Goal: Task Accomplishment & Management: Use online tool/utility

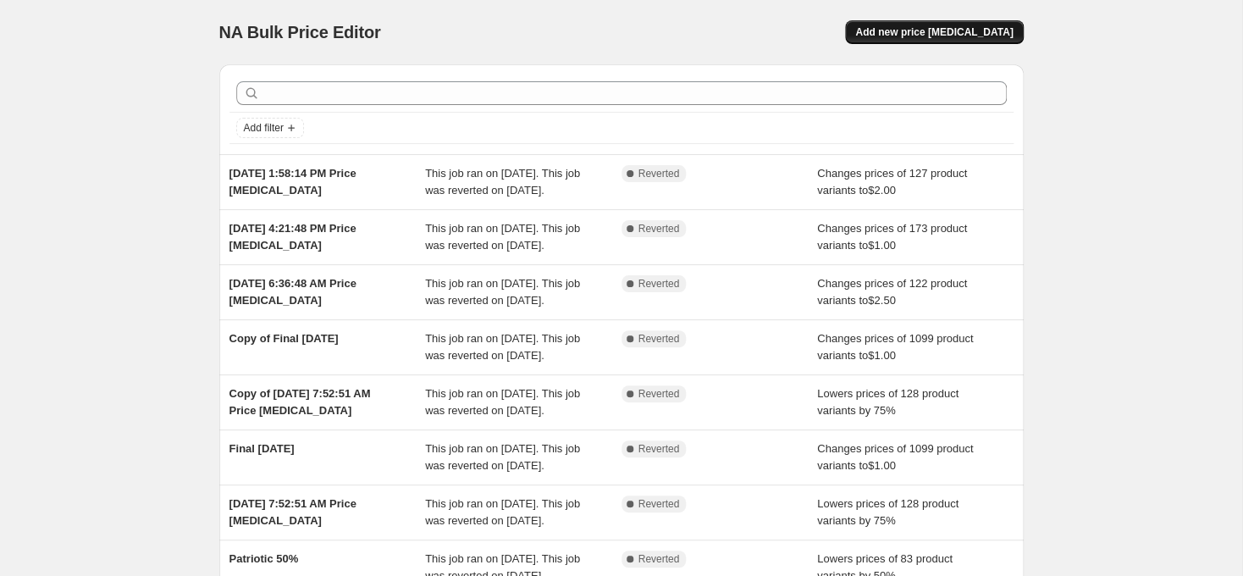
click at [926, 41] on button "Add new price [MEDICAL_DATA]" at bounding box center [934, 32] width 178 height 24
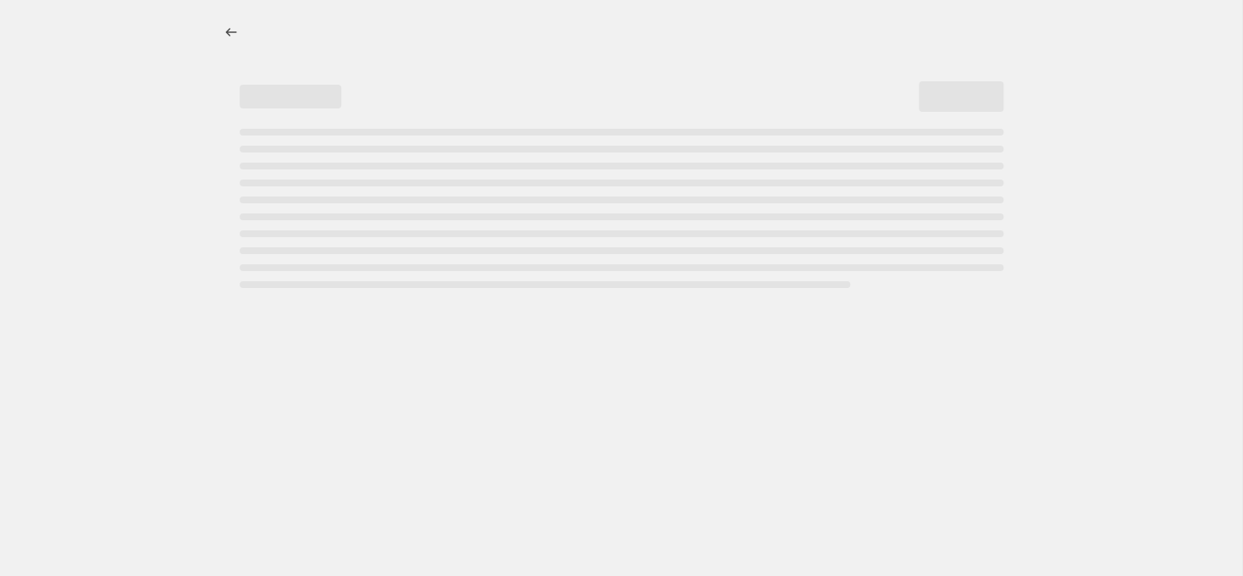
select select "percentage"
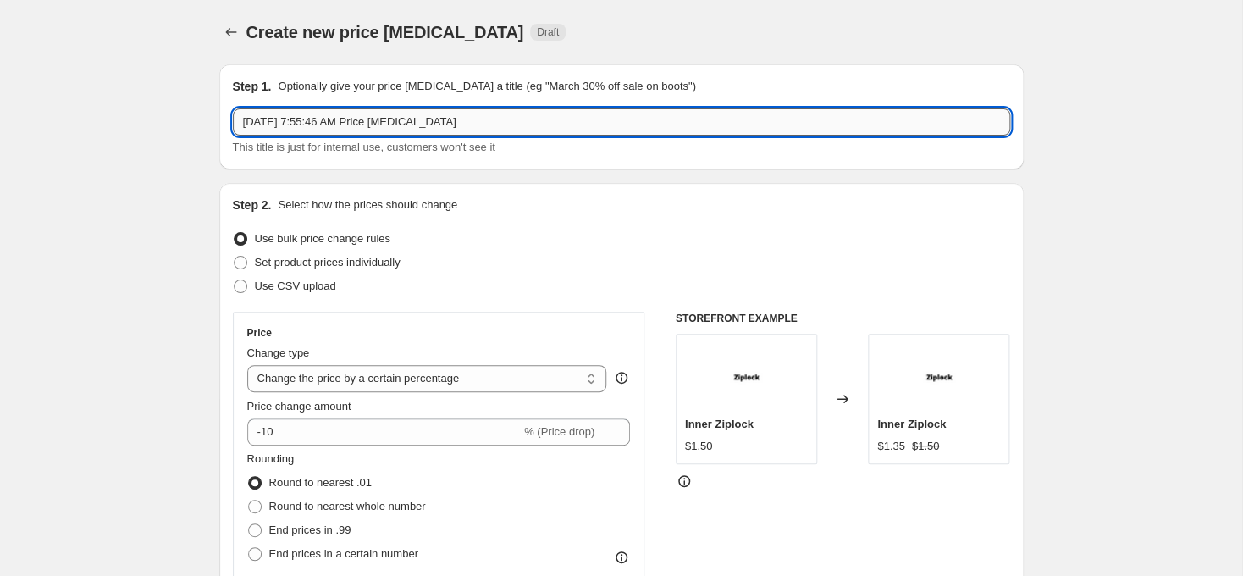
click at [259, 118] on input "[DATE] 7:55:46 AM Price [MEDICAL_DATA]" at bounding box center [621, 121] width 777 height 27
type input "WILD [DATE] 50% OFF SPORTS"
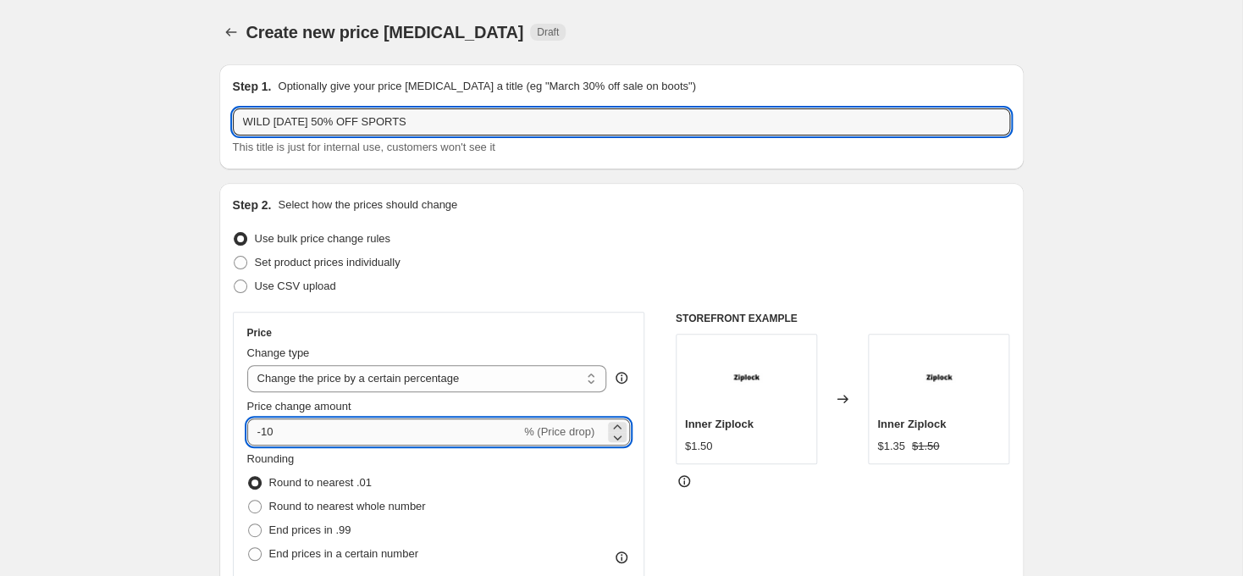
click at [335, 432] on input "-10" at bounding box center [384, 431] width 274 height 27
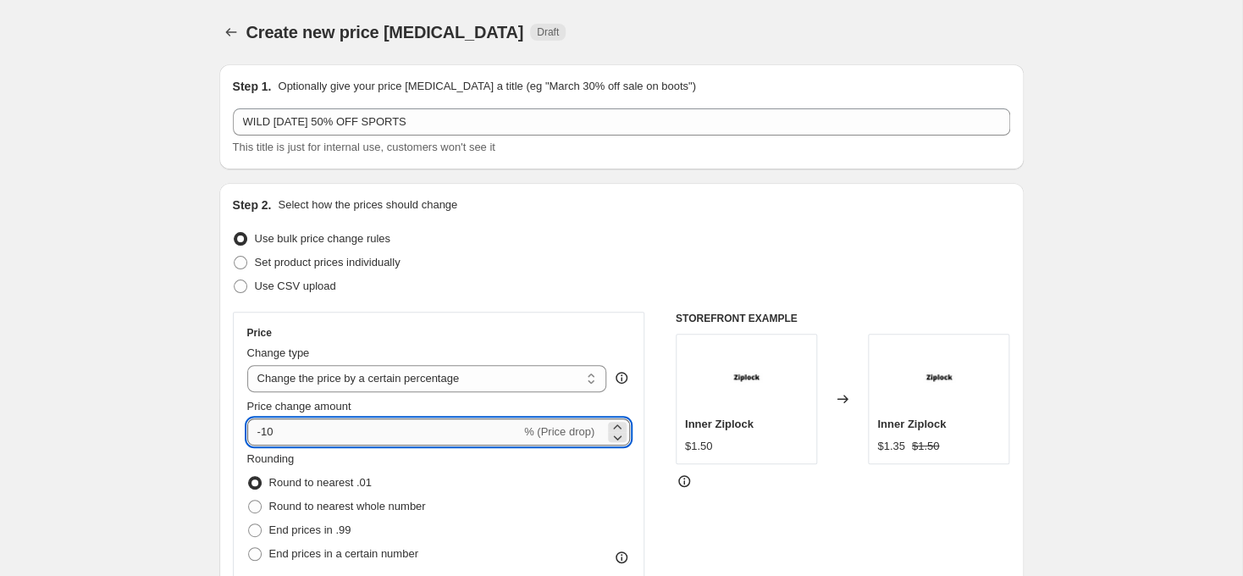
type input "-1"
type input "-50"
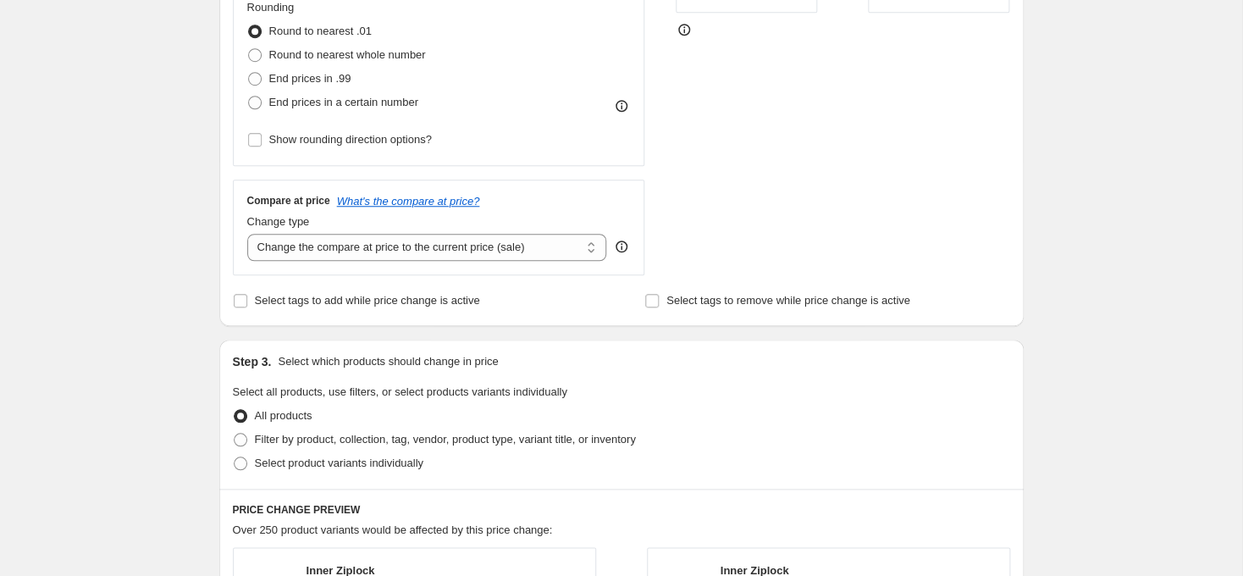
scroll to position [622, 0]
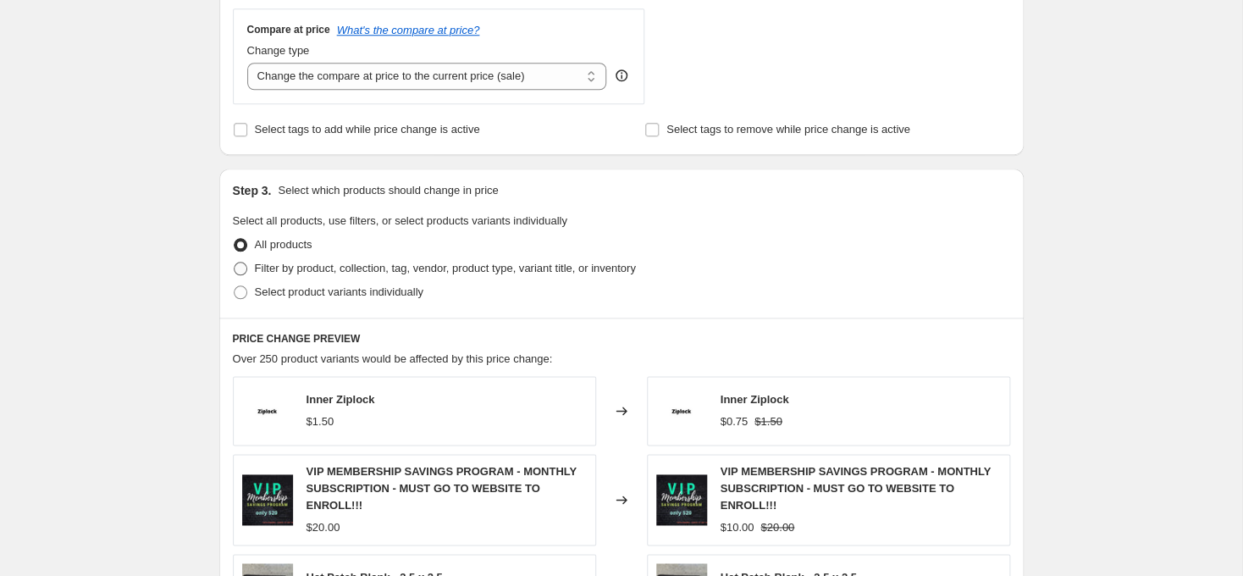
click at [235, 269] on span at bounding box center [241, 269] width 14 height 14
click at [235, 263] on input "Filter by product, collection, tag, vendor, product type, variant title, or inv…" at bounding box center [234, 262] width 1 height 1
radio input "true"
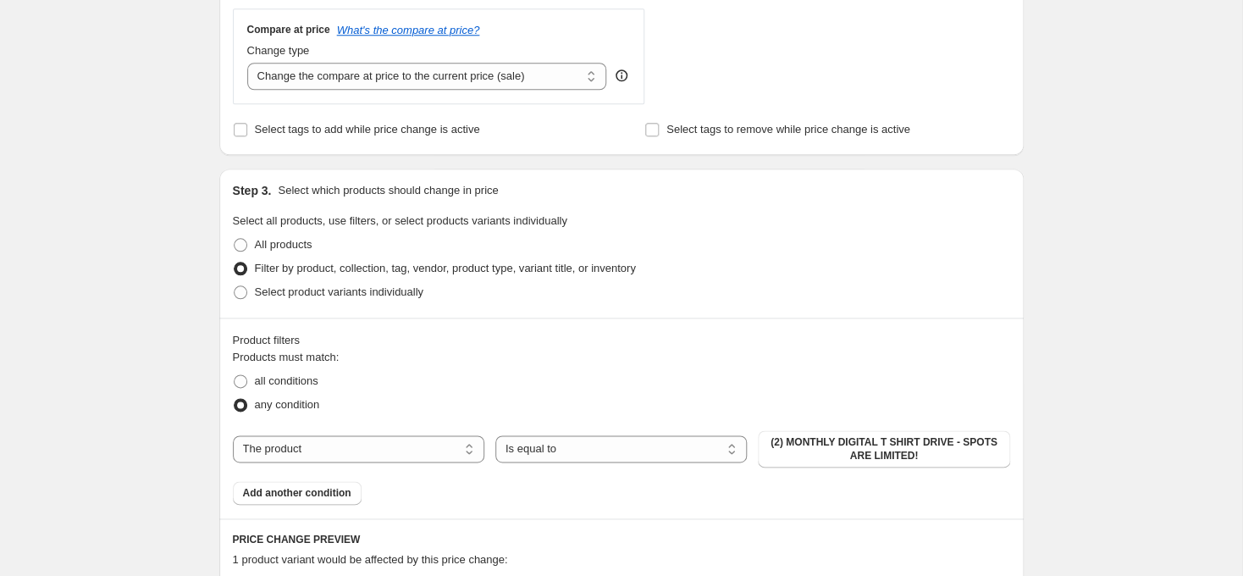
scroll to position [800, 0]
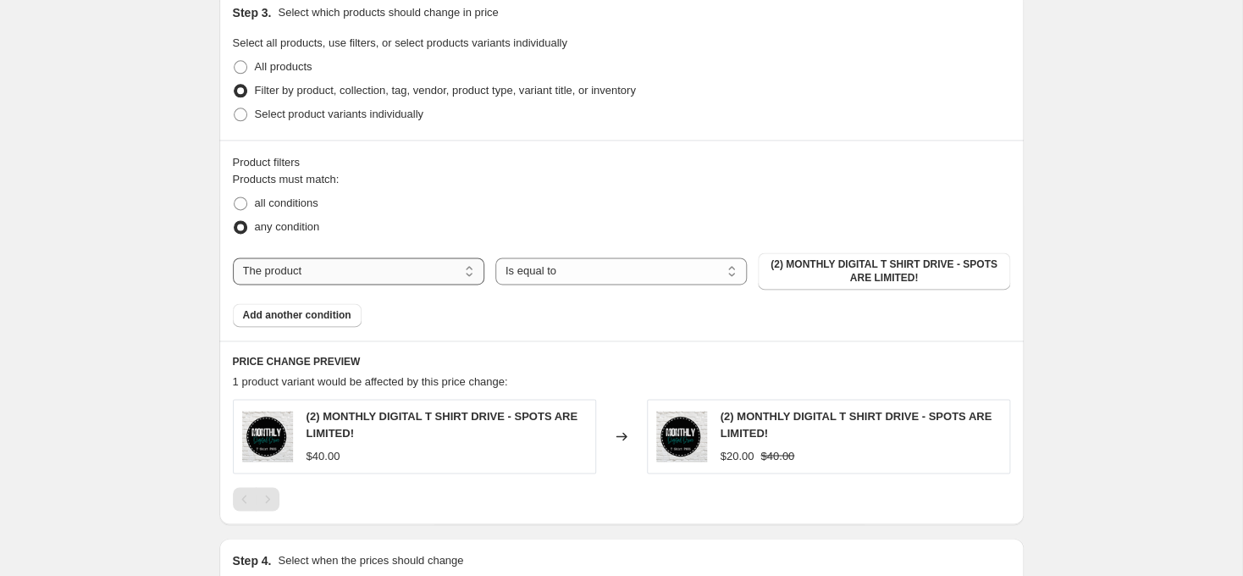
select select "collection"
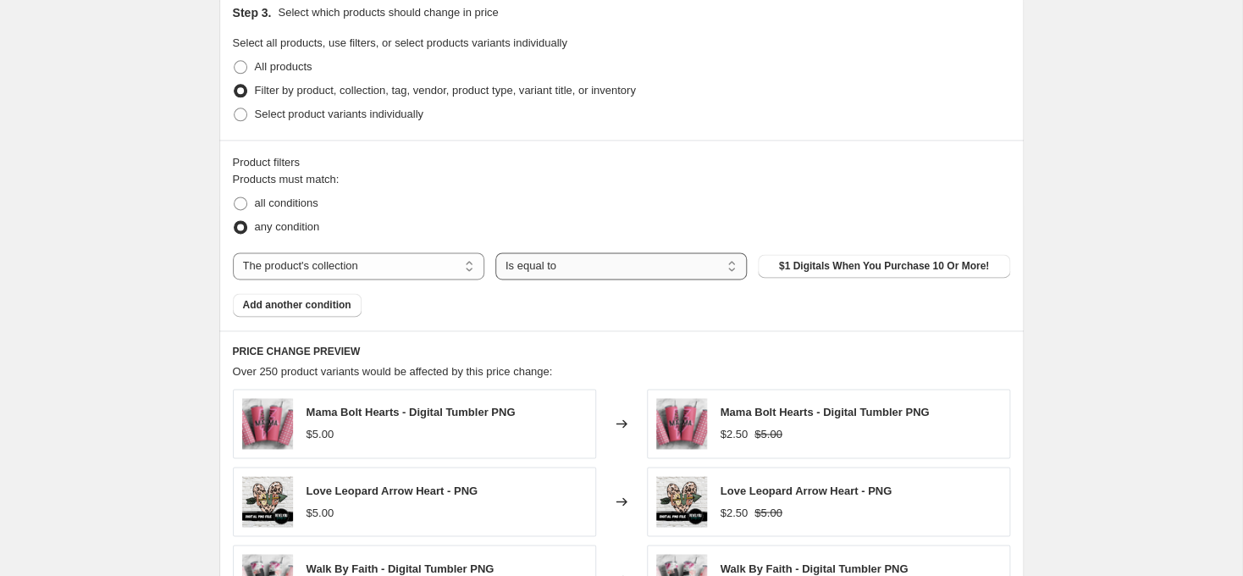
click at [495, 252] on select "Is equal to Is not equal to" at bounding box center [621, 265] width 252 height 27
click at [820, 270] on span "$1 Digitals When You Purchase 10 Or More!" at bounding box center [884, 266] width 210 height 14
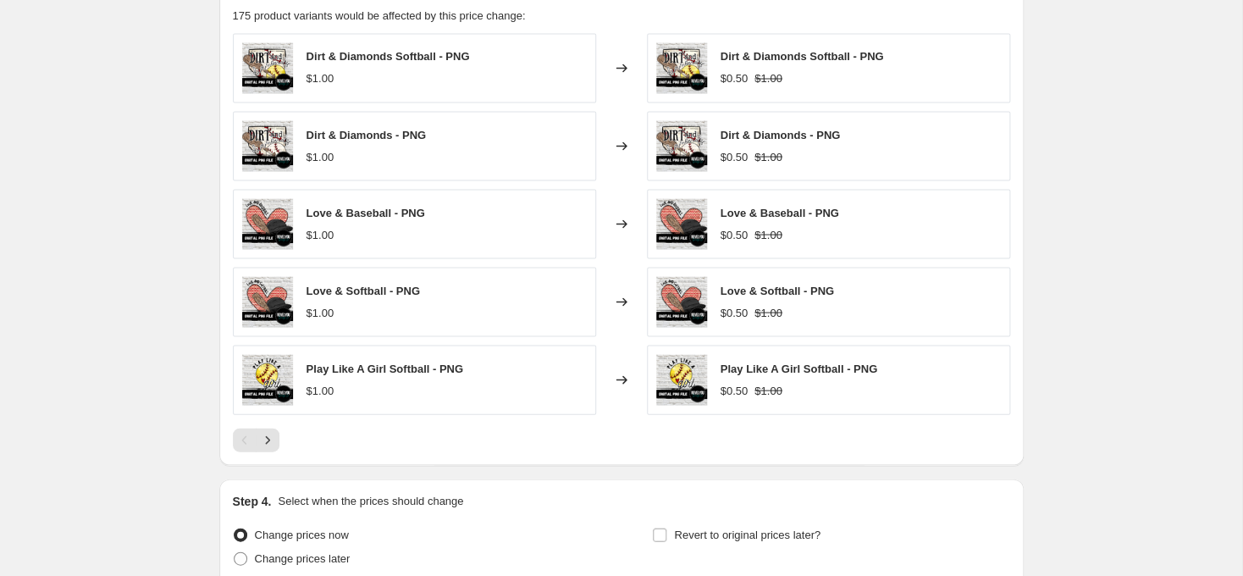
scroll to position [1313, 0]
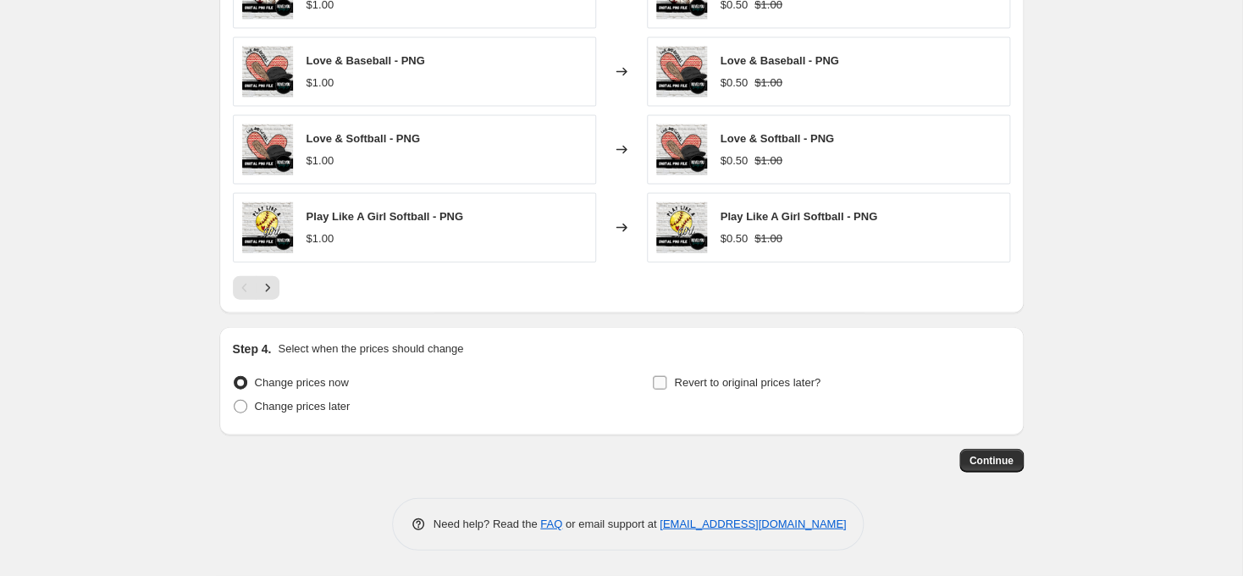
click at [659, 380] on input "Revert to original prices later?" at bounding box center [660, 383] width 14 height 14
checkbox input "true"
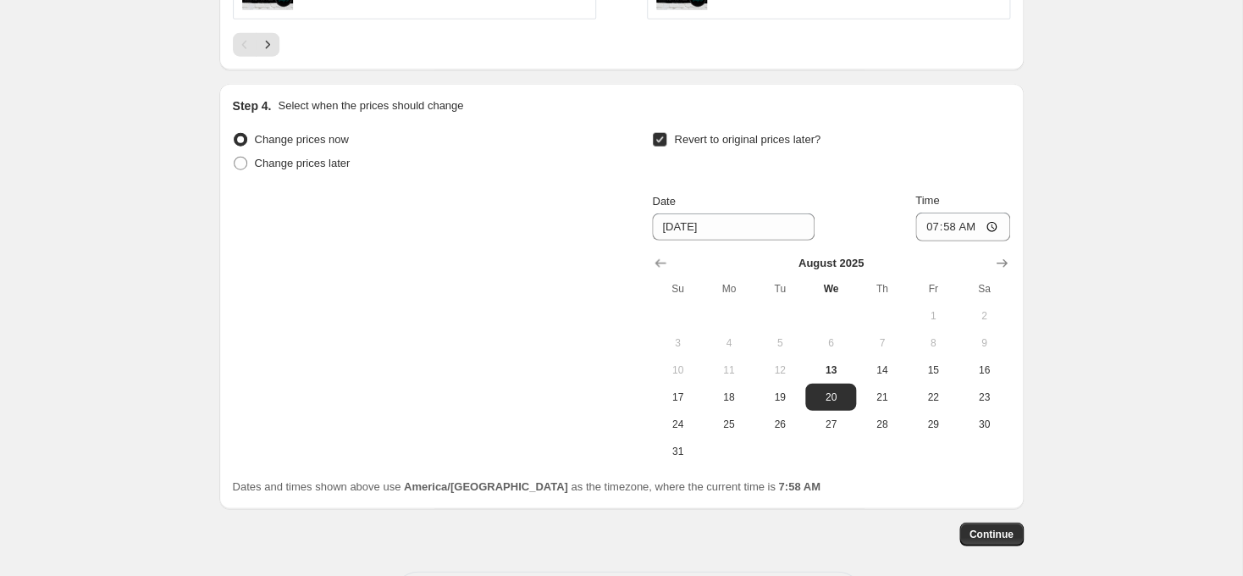
scroll to position [1579, 0]
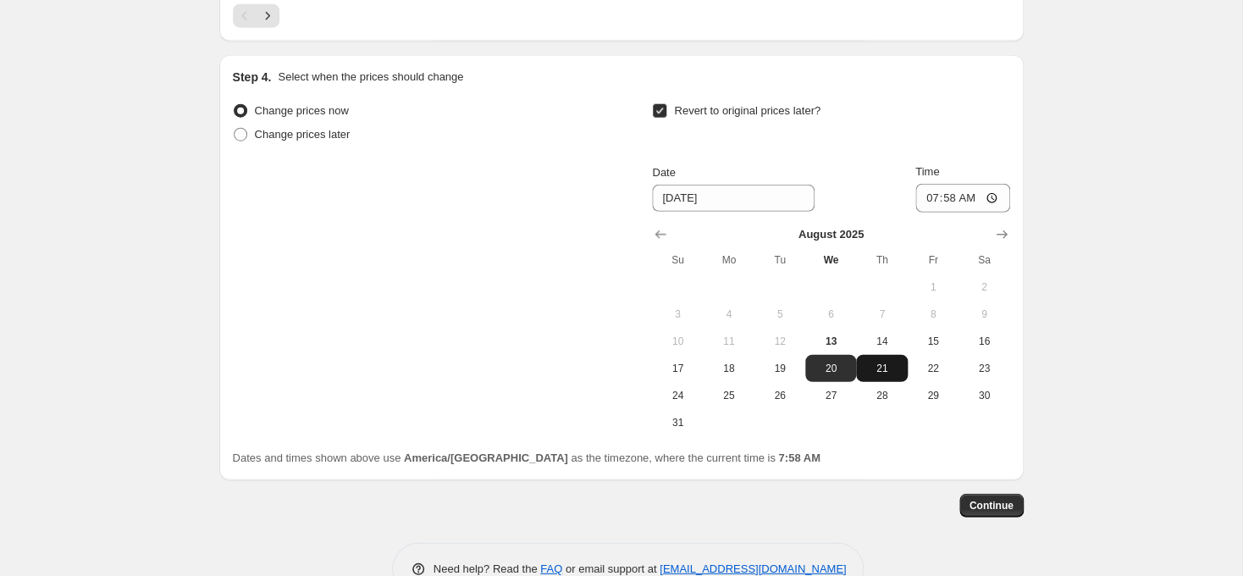
click at [882, 363] on button "21" at bounding box center [881, 368] width 51 height 27
type input "[DATE]"
click at [981, 503] on span "Continue" at bounding box center [992, 506] width 44 height 14
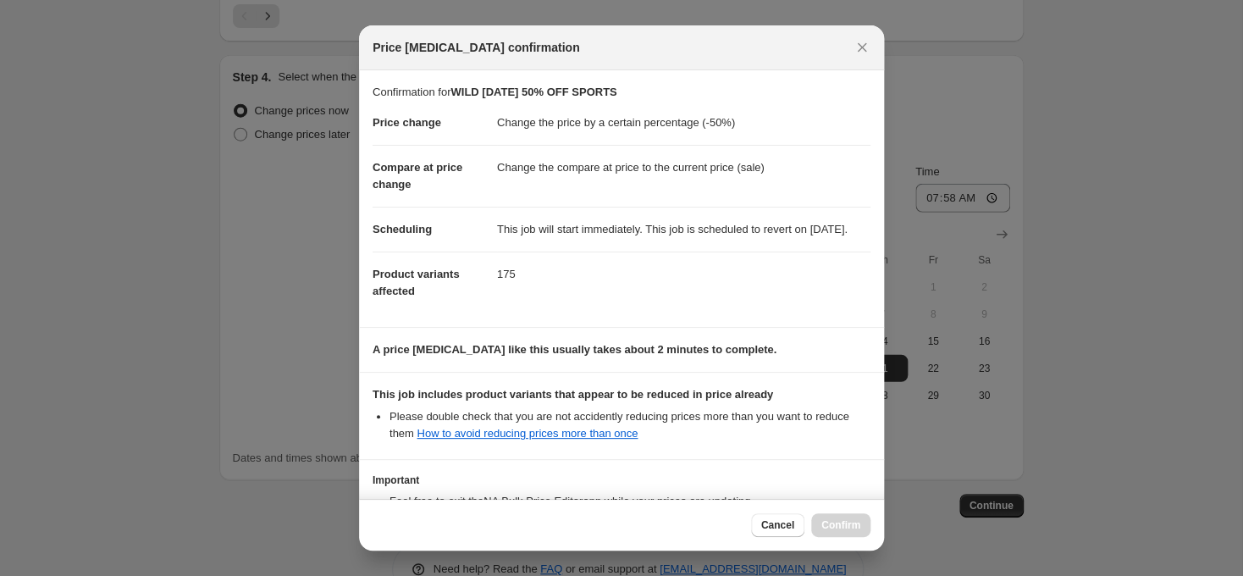
scroll to position [155, 0]
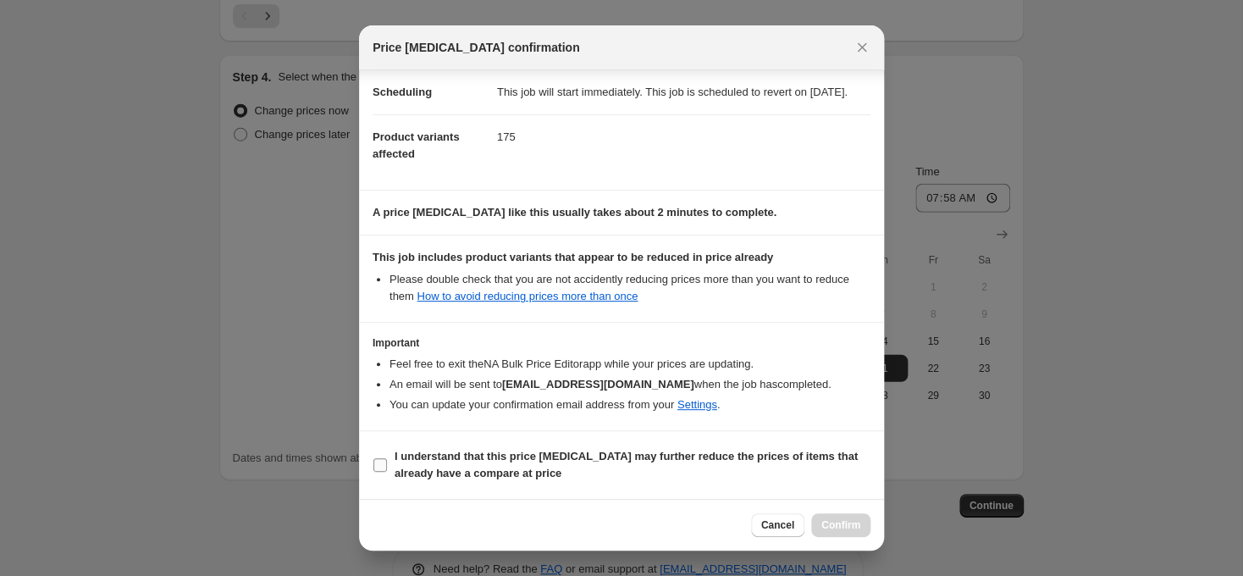
click at [375, 462] on input "I understand that this price [MEDICAL_DATA] may further reduce the prices of it…" at bounding box center [380, 465] width 14 height 14
checkbox input "true"
click at [770, 522] on span "Cancel" at bounding box center [777, 525] width 33 height 14
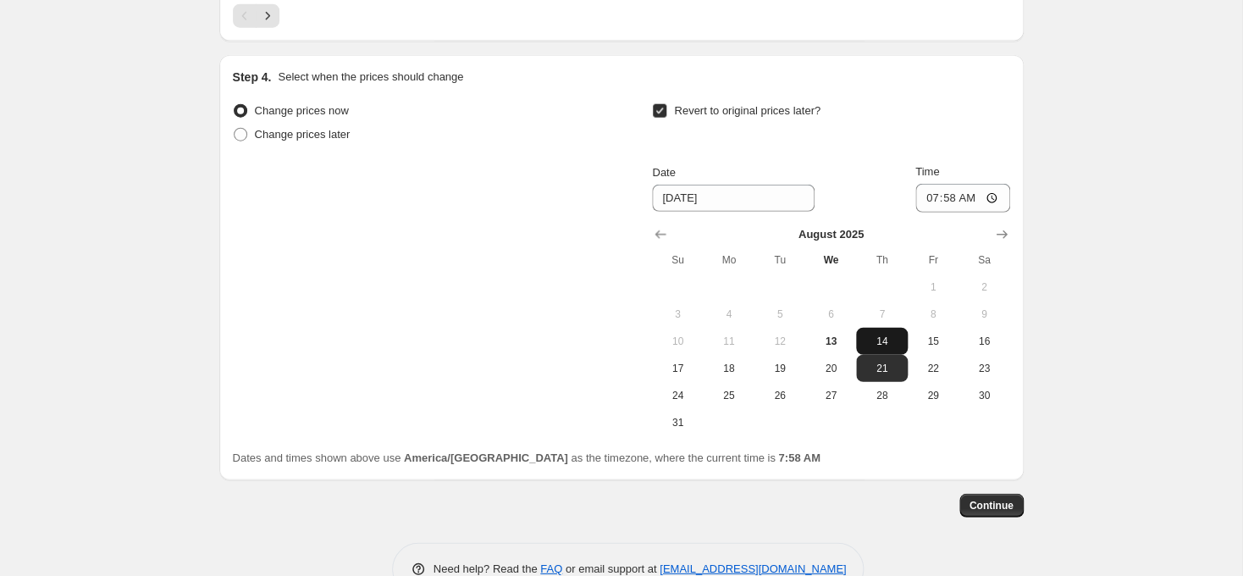
click at [866, 341] on span "14" at bounding box center [881, 341] width 37 height 14
type input "[DATE]"
click at [992, 507] on span "Continue" at bounding box center [992, 506] width 44 height 14
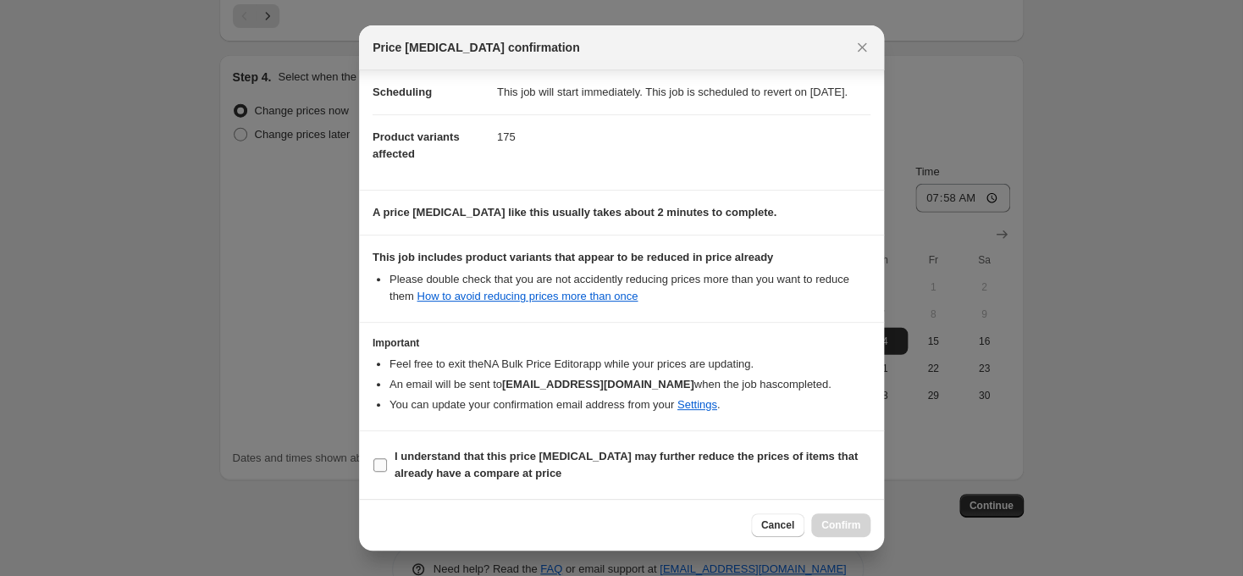
click at [384, 456] on label "I understand that this price [MEDICAL_DATA] may further reduce the prices of it…" at bounding box center [622, 465] width 498 height 41
click at [384, 458] on input "I understand that this price [MEDICAL_DATA] may further reduce the prices of it…" at bounding box center [380, 465] width 14 height 14
checkbox input "true"
click at [858, 523] on span "Confirm" at bounding box center [840, 525] width 39 height 14
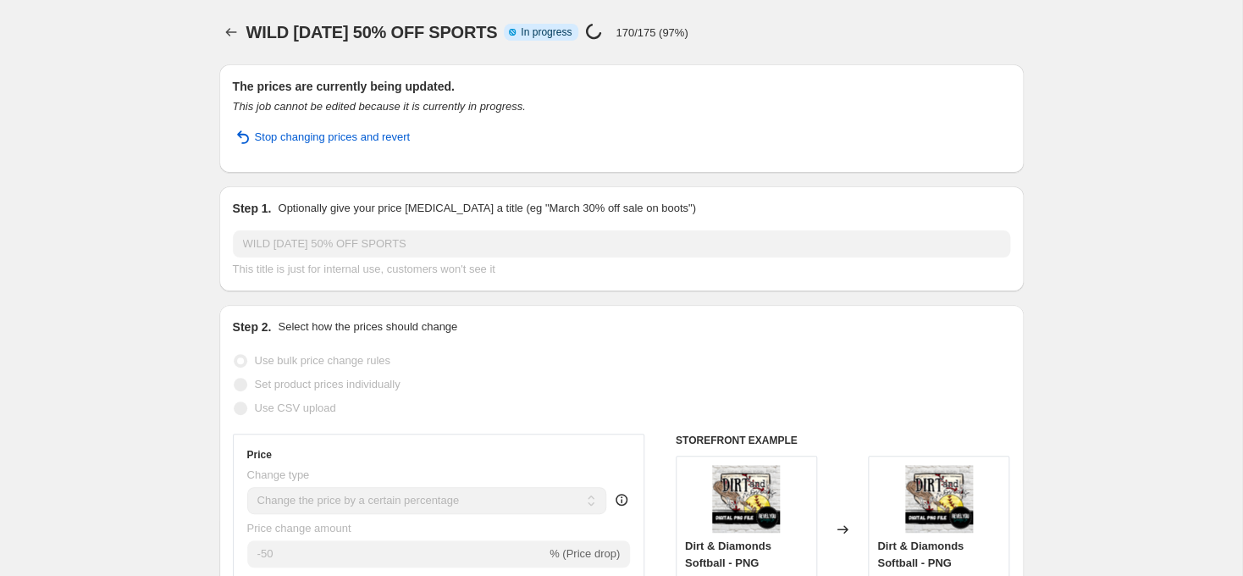
select select "percentage"
select select "collection"
